Goal: Browse casually

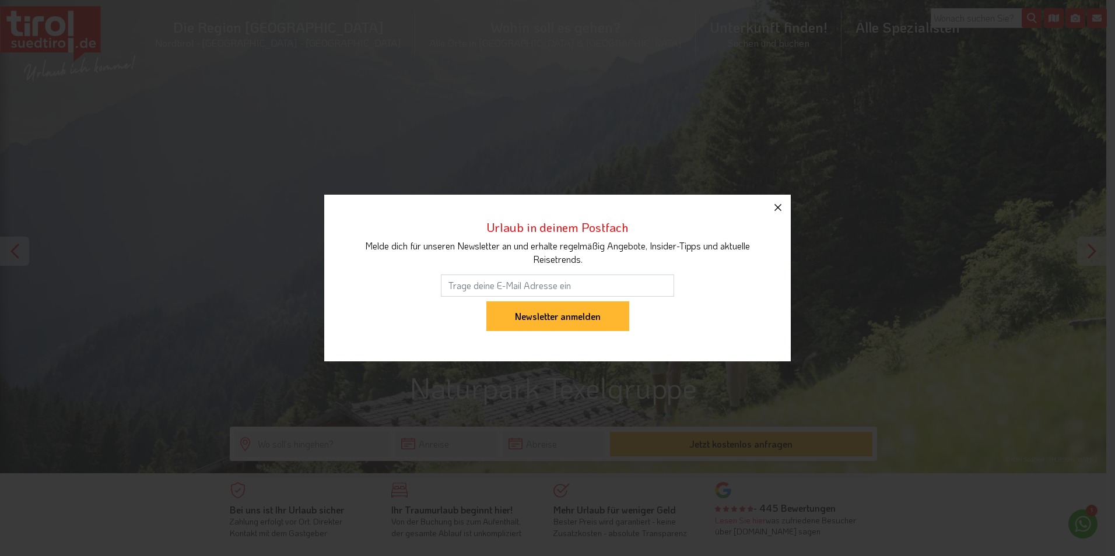
click at [773, 205] on icon "button" at bounding box center [778, 208] width 14 height 14
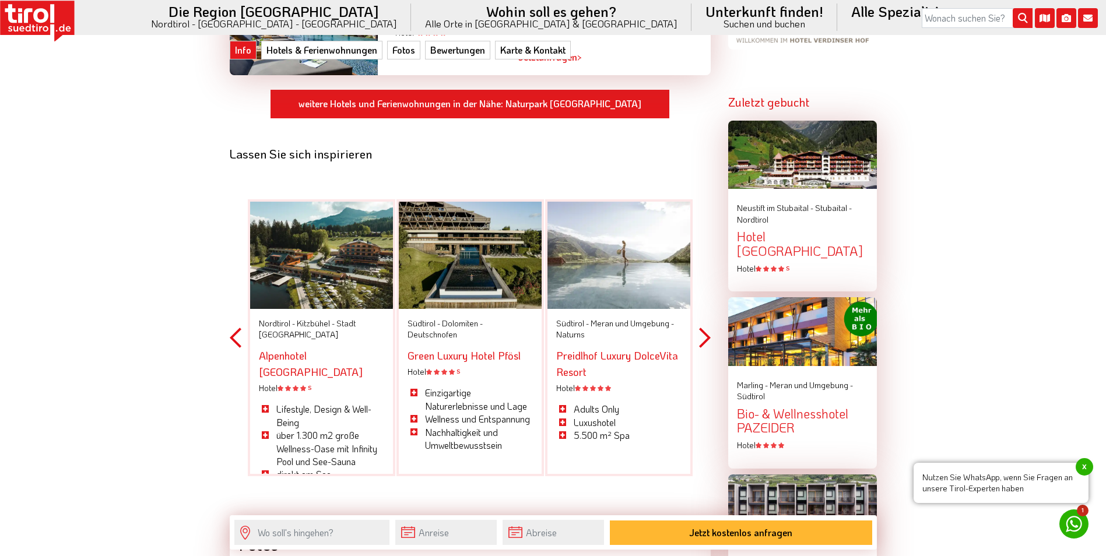
scroll to position [1400, 0]
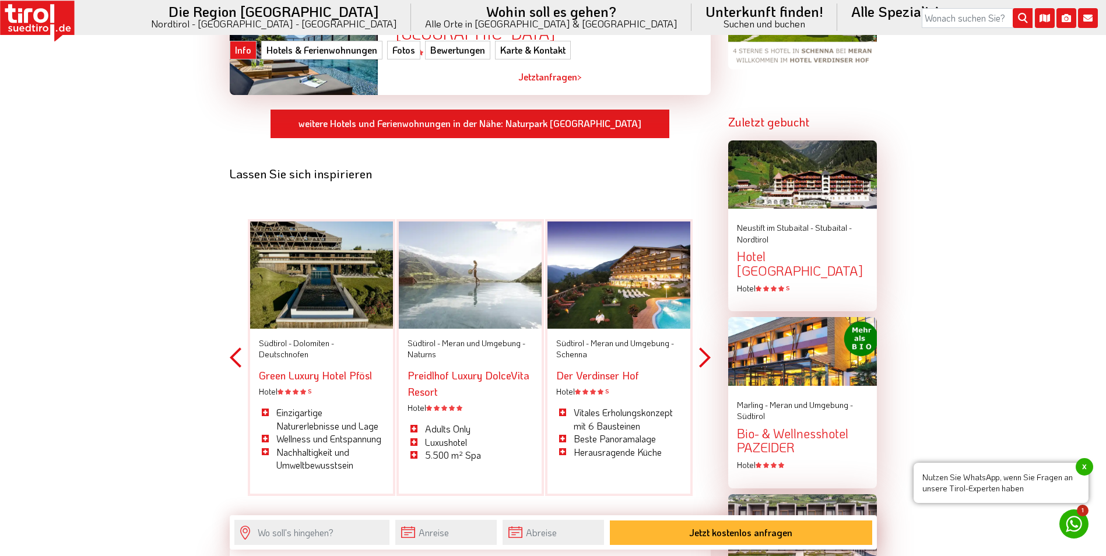
click at [239, 339] on button "Previous" at bounding box center [236, 358] width 12 height 342
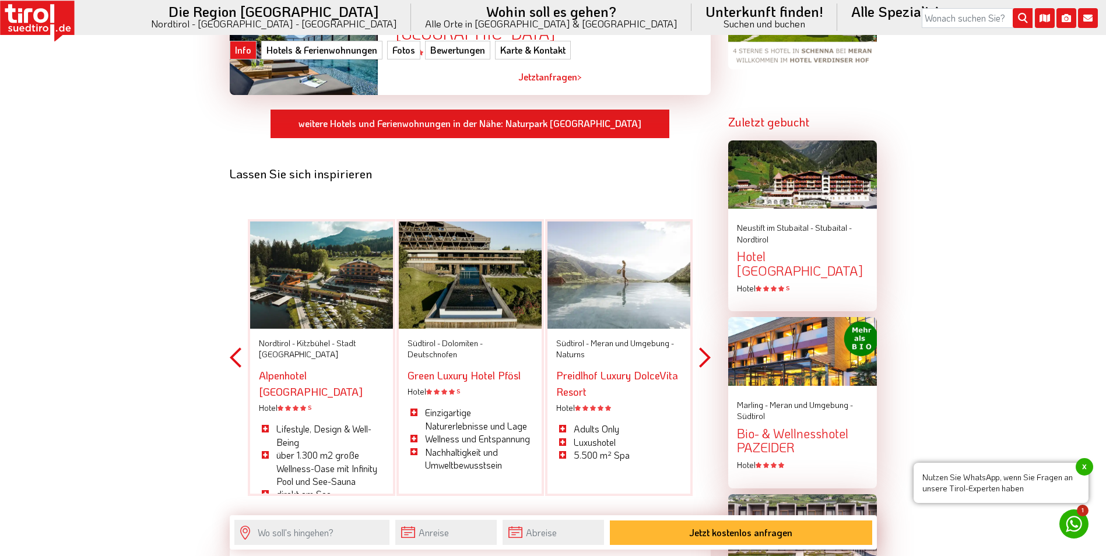
click at [703, 339] on button "Next" at bounding box center [705, 358] width 12 height 342
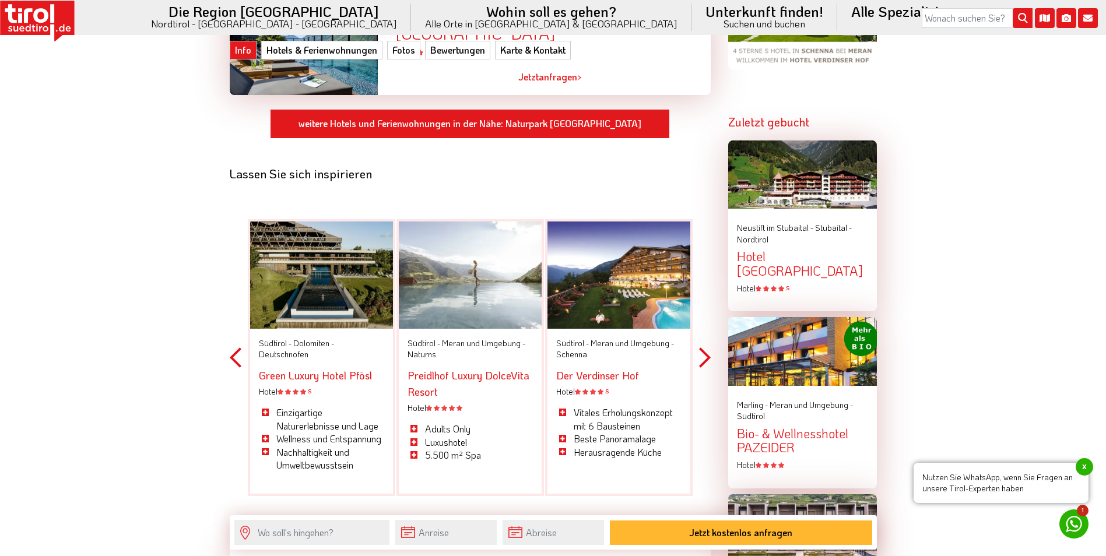
click at [703, 339] on button "Next" at bounding box center [705, 358] width 12 height 342
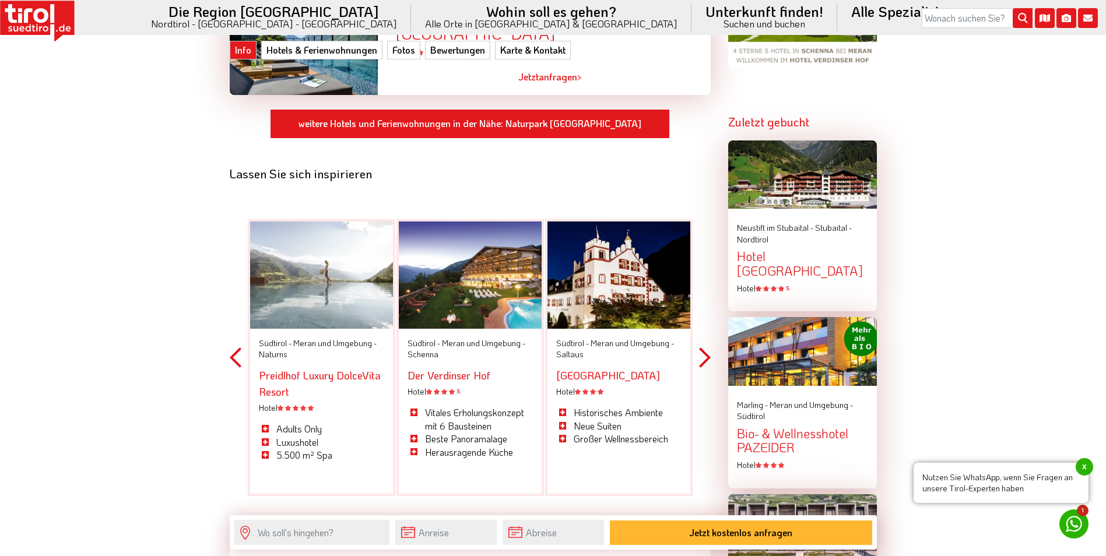
click at [703, 339] on button "Next" at bounding box center [705, 358] width 12 height 342
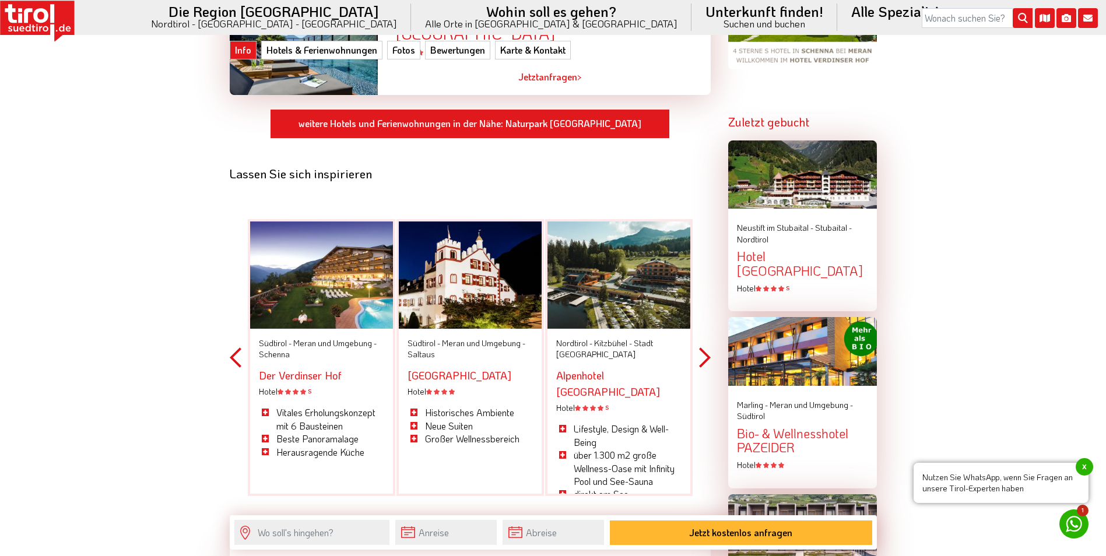
click at [703, 339] on button "Next" at bounding box center [705, 358] width 12 height 342
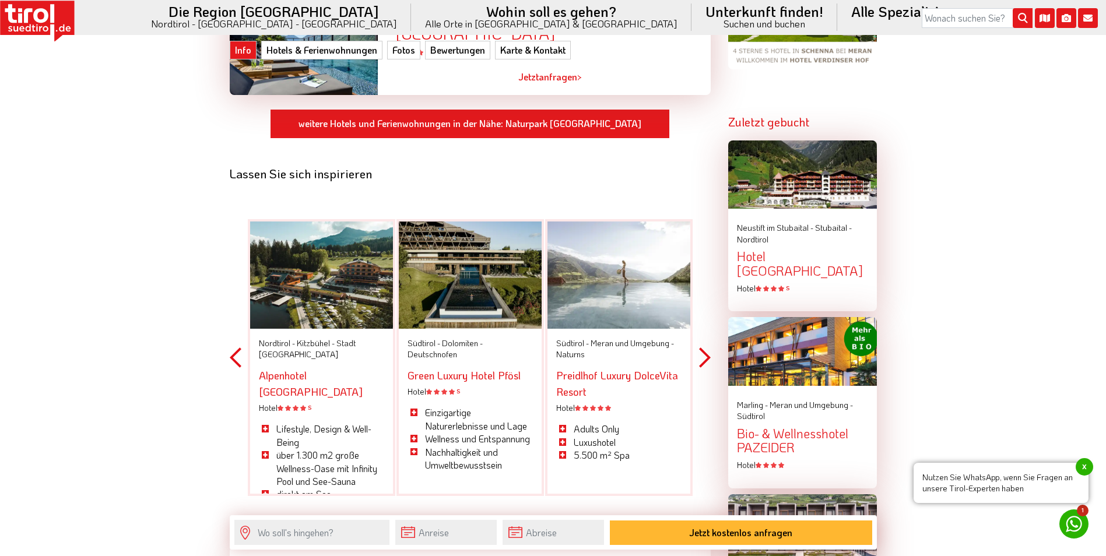
click at [705, 343] on button "Next" at bounding box center [705, 358] width 12 height 342
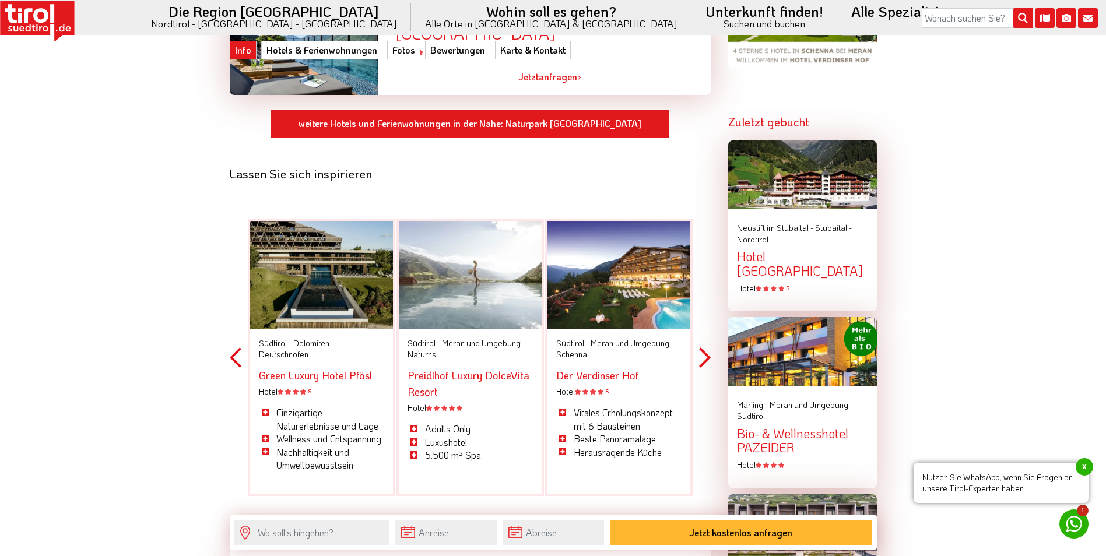
click at [705, 343] on button "Next" at bounding box center [705, 358] width 12 height 342
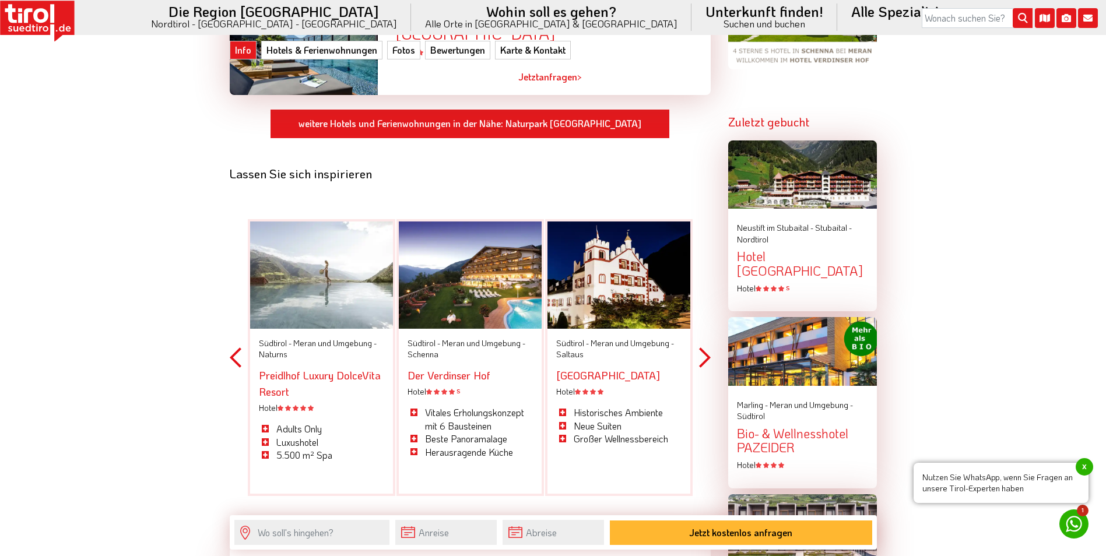
click at [705, 343] on button "Next" at bounding box center [705, 358] width 12 height 342
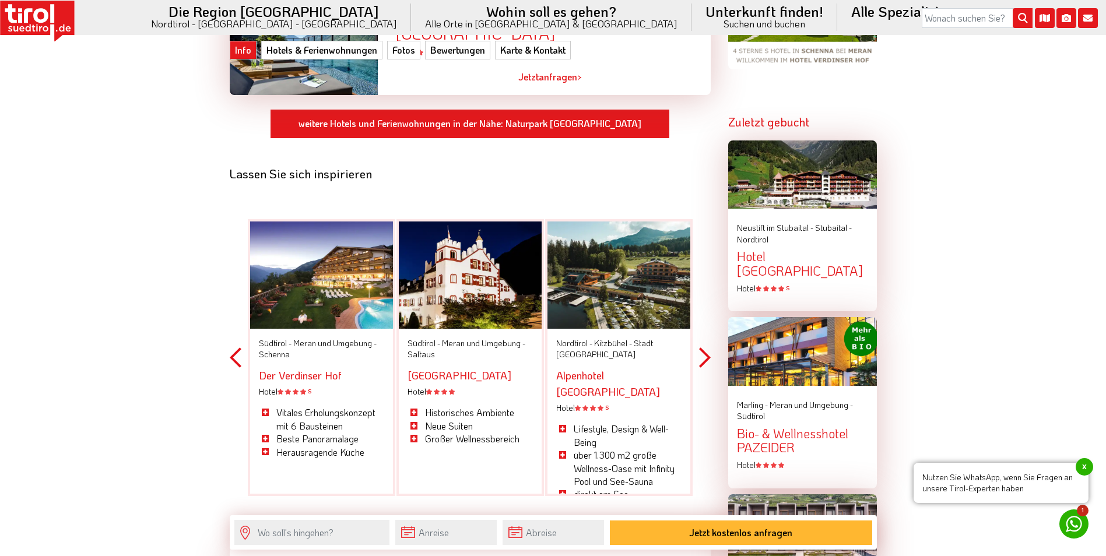
click at [705, 343] on button "Next" at bounding box center [705, 358] width 12 height 342
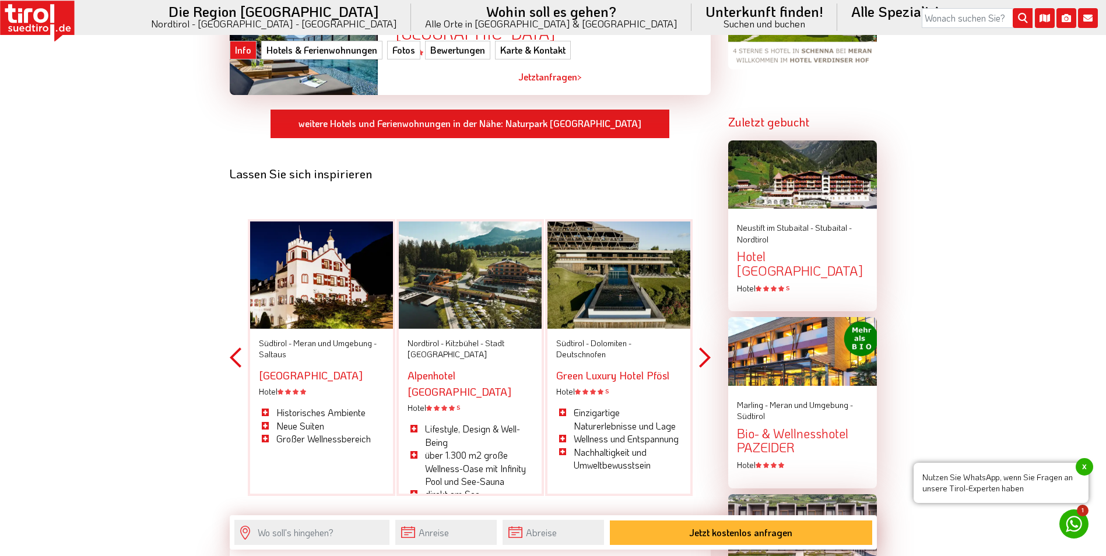
click at [705, 343] on button "Next" at bounding box center [705, 358] width 12 height 342
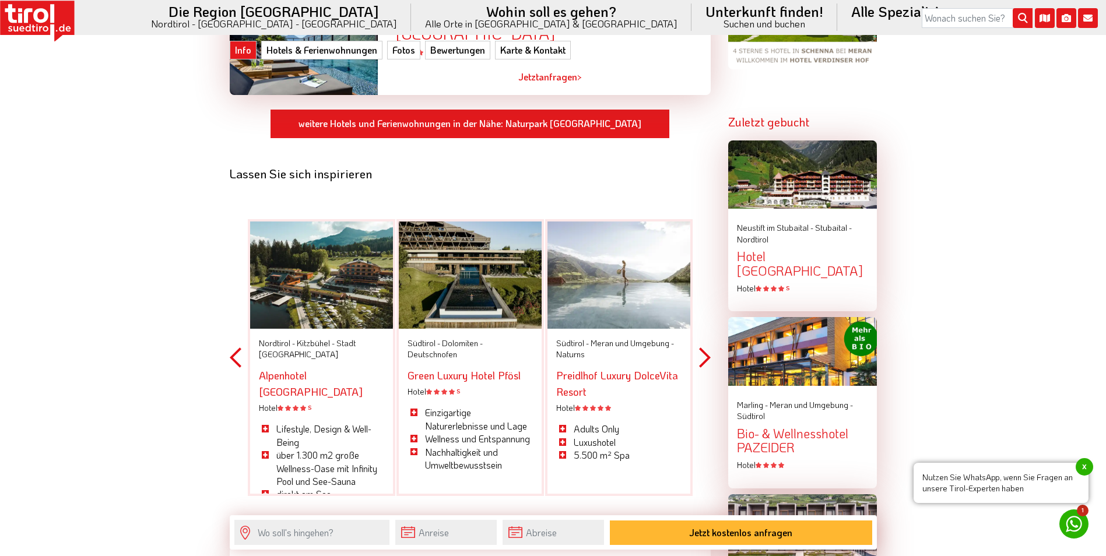
click at [705, 343] on button "Next" at bounding box center [705, 358] width 12 height 342
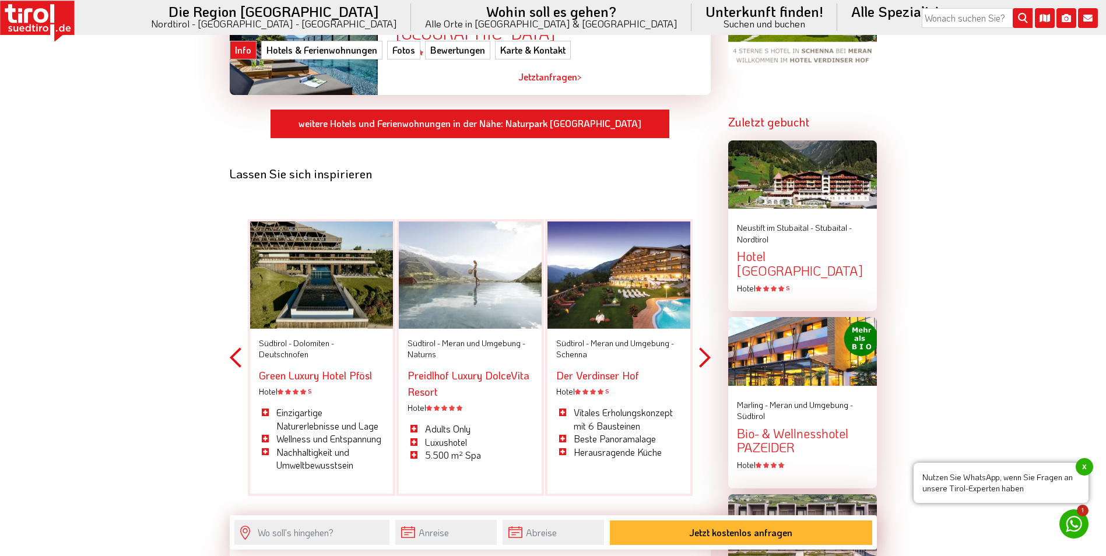
click at [705, 343] on button "Next" at bounding box center [705, 358] width 12 height 342
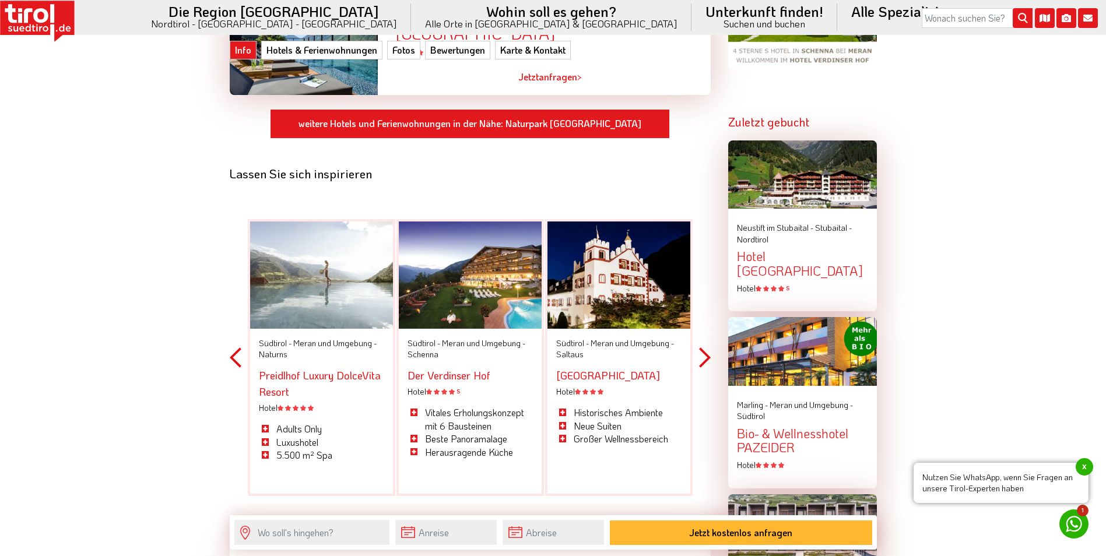
click at [705, 342] on button "Next" at bounding box center [705, 358] width 12 height 342
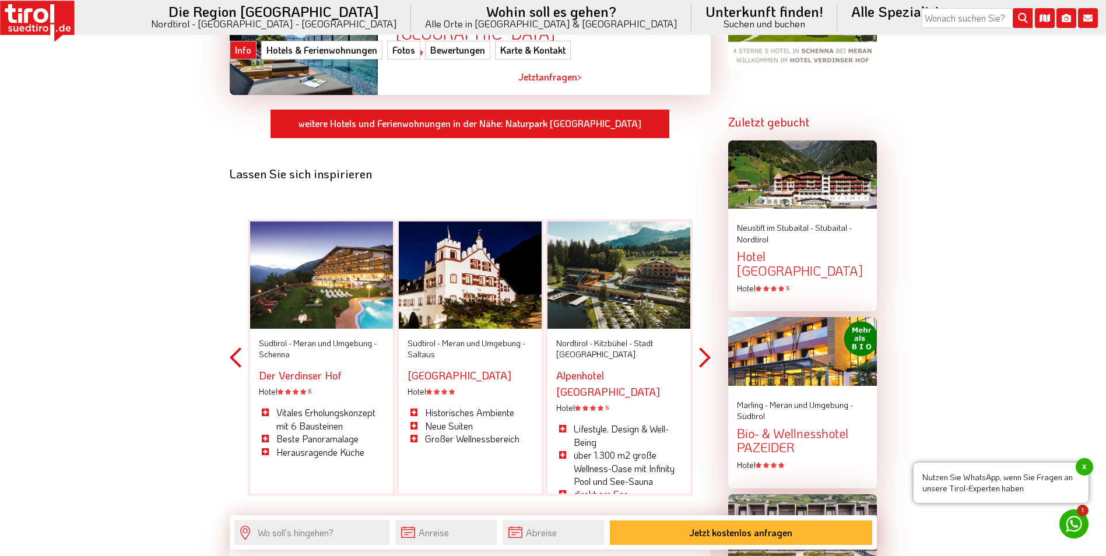
click at [705, 342] on button "Next" at bounding box center [705, 358] width 12 height 342
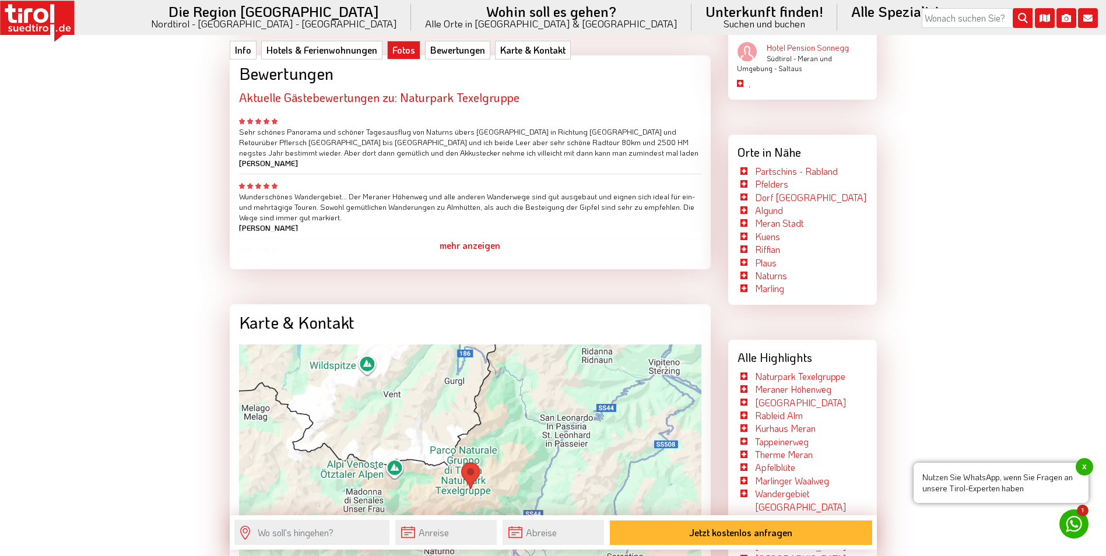
scroll to position [2099, 0]
